Goal: Transaction & Acquisition: Purchase product/service

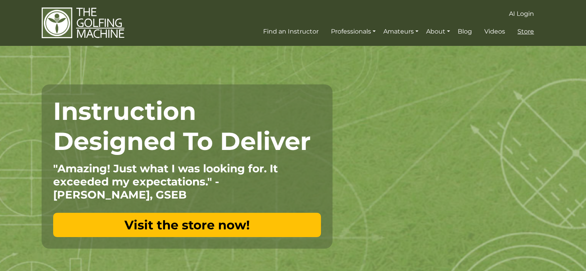
click at [528, 30] on span "Store" at bounding box center [525, 31] width 17 height 7
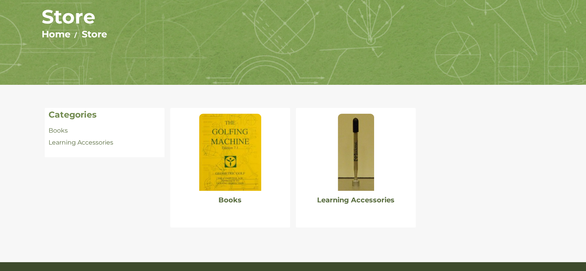
scroll to position [116, 0]
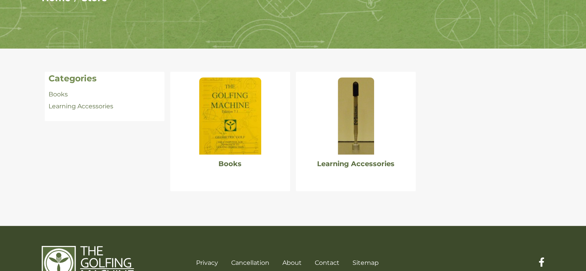
click at [220, 95] on img at bounding box center [230, 115] width 62 height 77
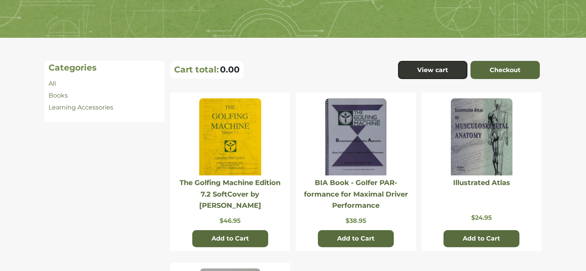
scroll to position [123, 0]
